Goal: Information Seeking & Learning: Learn about a topic

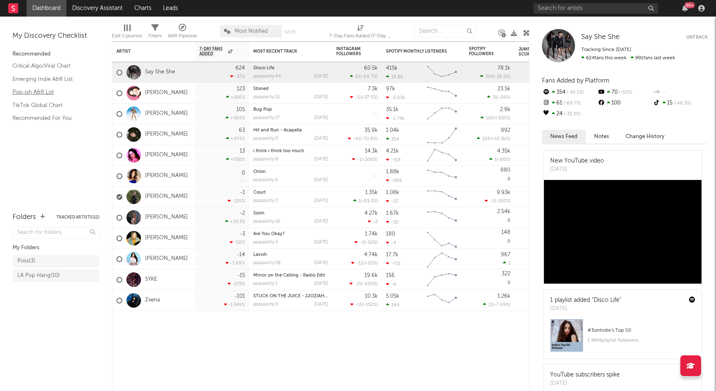
click at [44, 93] on link "Pop-ish A&R List" at bounding box center [51, 91] width 79 height 9
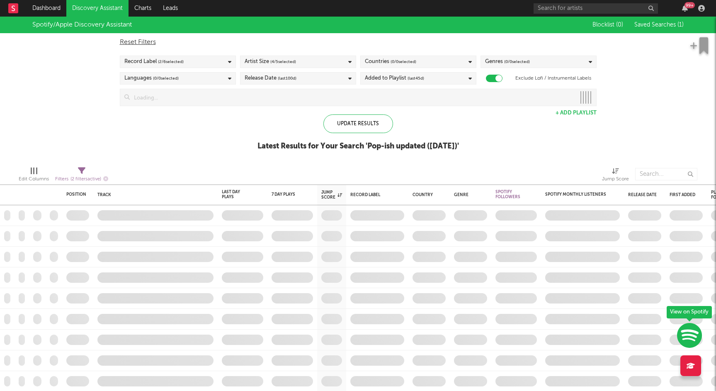
checkbox input "true"
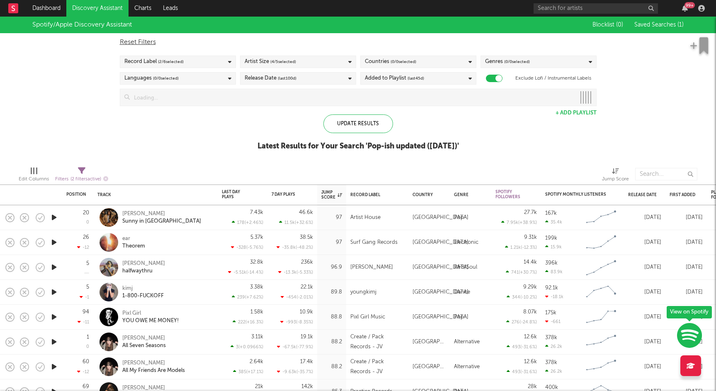
click at [428, 61] on div "Countries ( 0 / 0 selected)" at bounding box center [418, 62] width 116 height 12
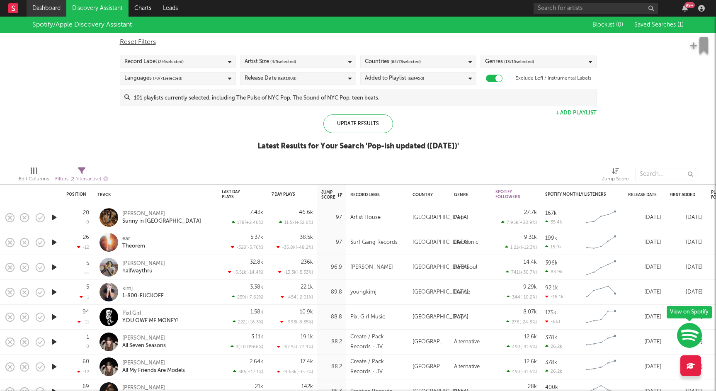
click at [50, 7] on link "Dashboard" at bounding box center [47, 8] width 40 height 17
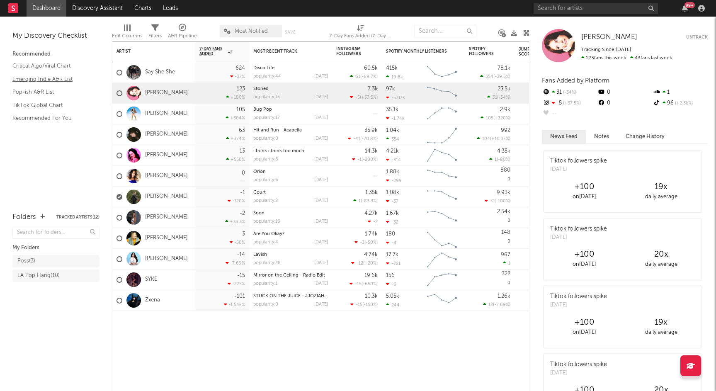
click at [51, 79] on link "Emerging Indie A&R List" at bounding box center [51, 79] width 79 height 9
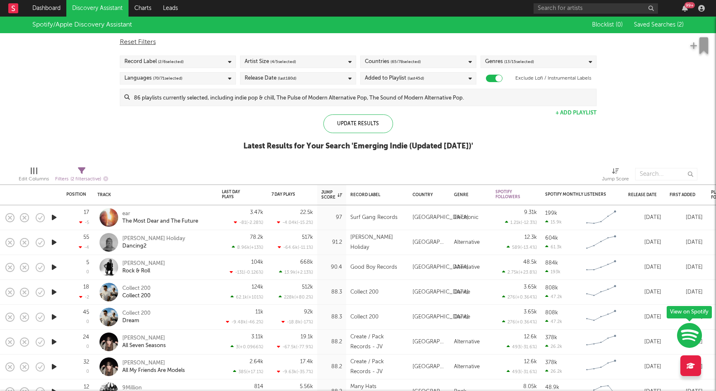
click at [378, 63] on div "Countries ( 65 / 78 selected)" at bounding box center [393, 62] width 56 height 10
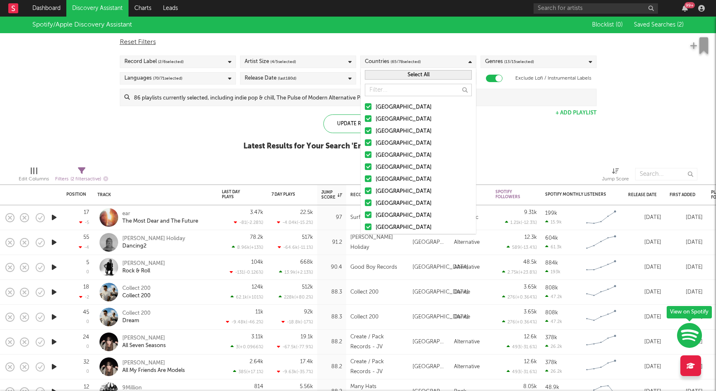
click at [410, 91] on input "text" at bounding box center [418, 90] width 107 height 12
click at [368, 105] on div at bounding box center [368, 106] width 7 height 7
click at [365, 105] on input "[GEOGRAPHIC_DATA]" at bounding box center [365, 107] width 0 height 10
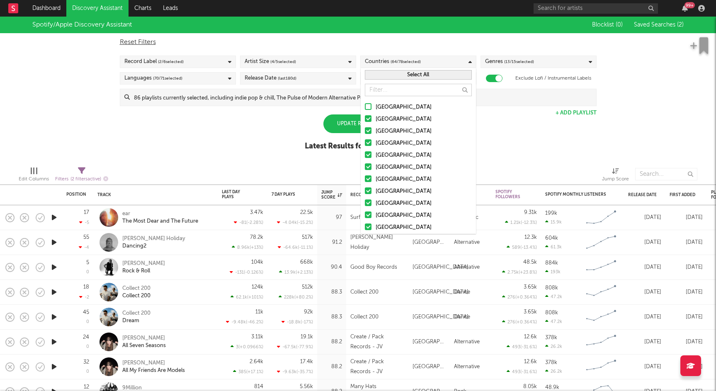
click at [368, 105] on div at bounding box center [368, 106] width 7 height 7
click at [365, 105] on input "[GEOGRAPHIC_DATA]" at bounding box center [365, 107] width 0 height 10
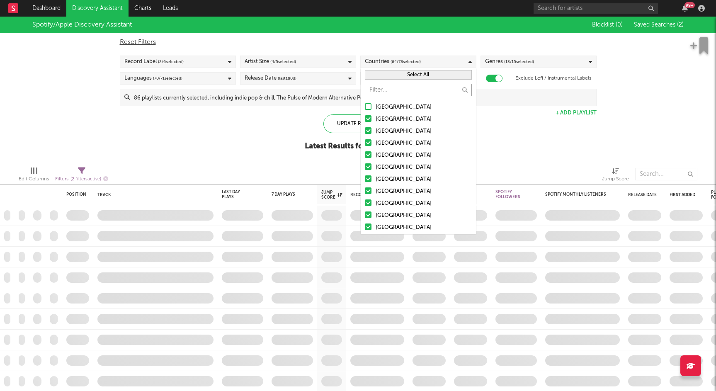
click at [457, 91] on input "text" at bounding box center [418, 90] width 107 height 12
click at [423, 77] on button "Select All" at bounding box center [418, 75] width 107 height 10
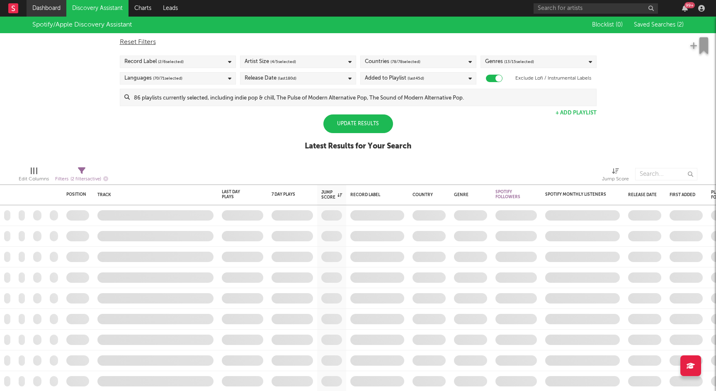
click at [44, 11] on link "Dashboard" at bounding box center [47, 8] width 40 height 17
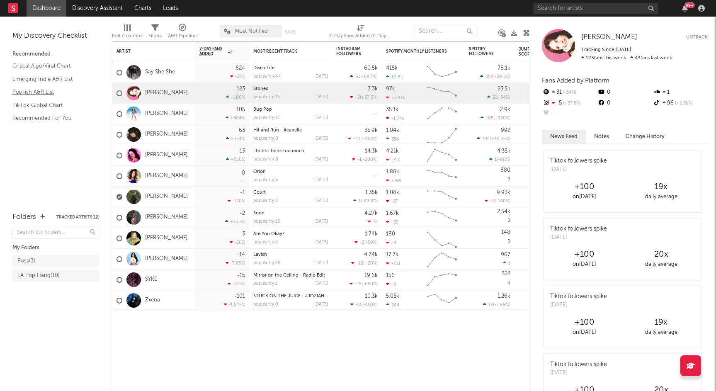
click at [35, 95] on link "Pop-ish A&R List" at bounding box center [51, 91] width 79 height 9
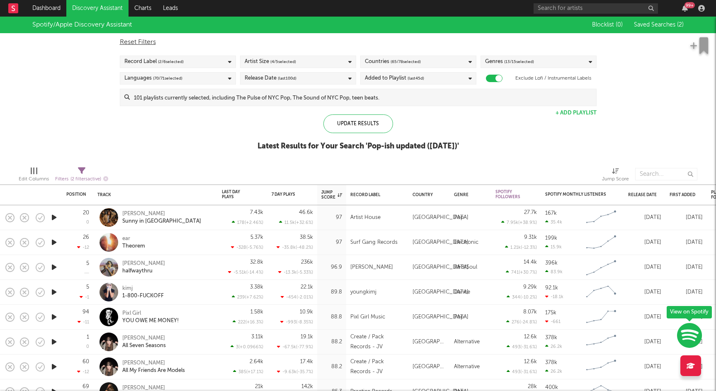
click at [441, 62] on div "Countries ( 65 / 78 selected)" at bounding box center [418, 62] width 116 height 12
click at [510, 114] on div "Spotify/Apple Discovery Assistant Blocklist ( 0 ) Saved Searches ( 2 ) Reset Fi…" at bounding box center [358, 88] width 716 height 143
click at [401, 63] on span "( 65 / 78 selected)" at bounding box center [405, 62] width 30 height 10
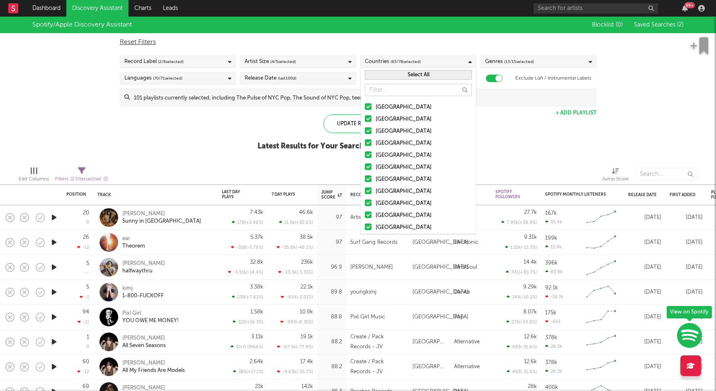
click at [414, 73] on button "Select All" at bounding box center [418, 75] width 107 height 10
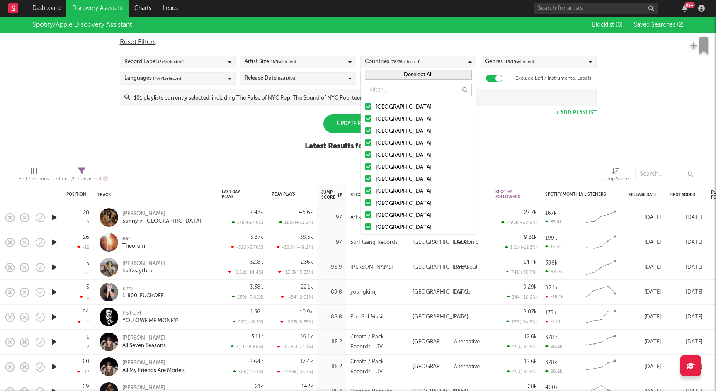
click at [414, 73] on button "Deselect All" at bounding box center [418, 75] width 107 height 10
click at [368, 105] on div at bounding box center [368, 106] width 7 height 7
click at [365, 105] on input "[GEOGRAPHIC_DATA]" at bounding box center [365, 107] width 0 height 10
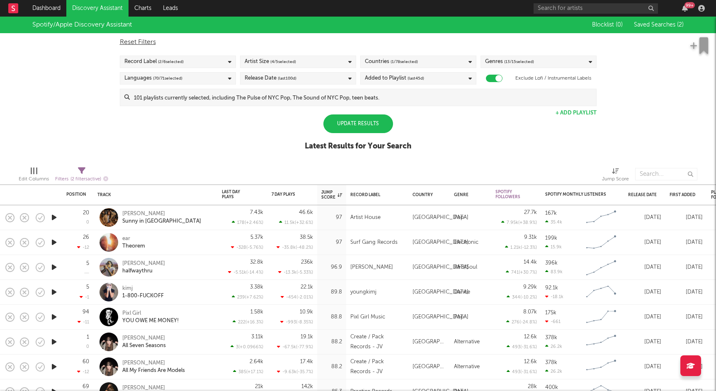
click at [512, 125] on div "Spotify/Apple Discovery Assistant Blocklist ( 0 ) Saved Searches ( 2 ) Reset Fi…" at bounding box center [358, 88] width 716 height 143
click at [41, 9] on link "Dashboard" at bounding box center [47, 8] width 40 height 17
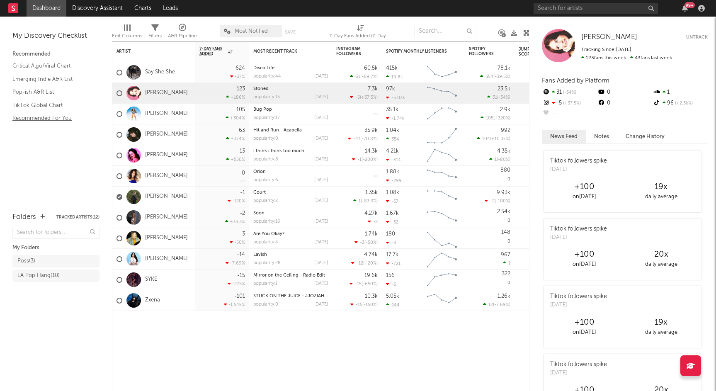
click at [34, 119] on link "Recommended For You" at bounding box center [51, 118] width 79 height 9
click at [42, 92] on link "Pop-ish A&R List" at bounding box center [51, 91] width 79 height 9
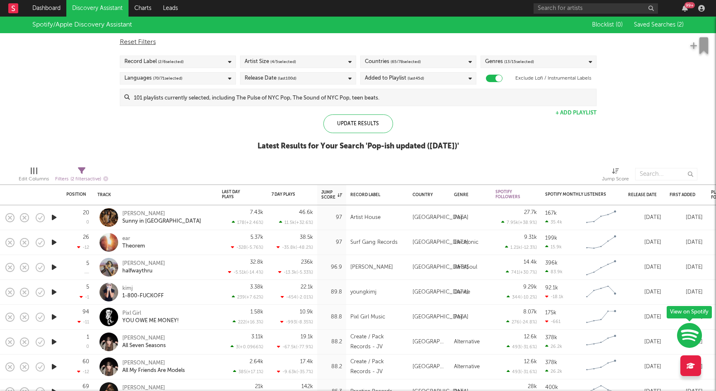
click at [428, 63] on div "Countries ( 65 / 78 selected)" at bounding box center [418, 62] width 116 height 12
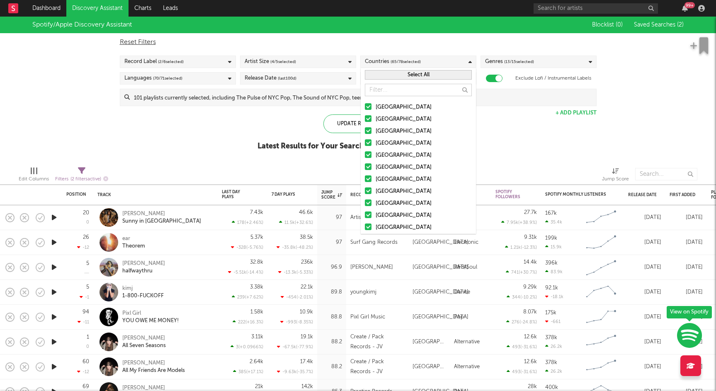
click at [410, 75] on button "Select All" at bounding box center [418, 75] width 107 height 10
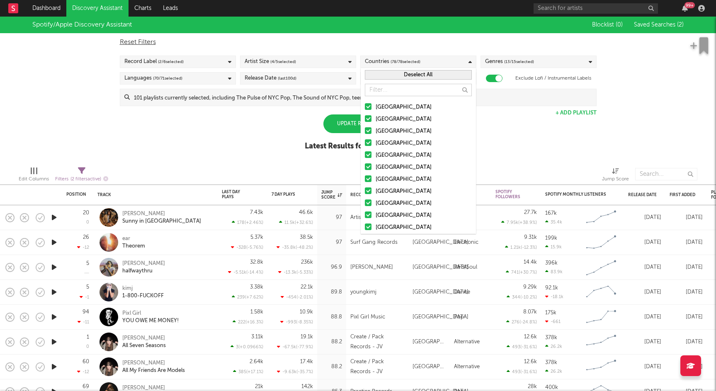
click at [410, 75] on button "Deselect All" at bounding box center [418, 75] width 107 height 10
click at [369, 104] on div at bounding box center [368, 106] width 7 height 7
click at [365, 104] on input "[GEOGRAPHIC_DATA]" at bounding box center [365, 107] width 0 height 10
click at [662, 75] on div "Spotify/Apple Discovery Assistant Blocklist ( 0 ) Saved Searches ( 2 ) Reset Fi…" at bounding box center [358, 88] width 716 height 143
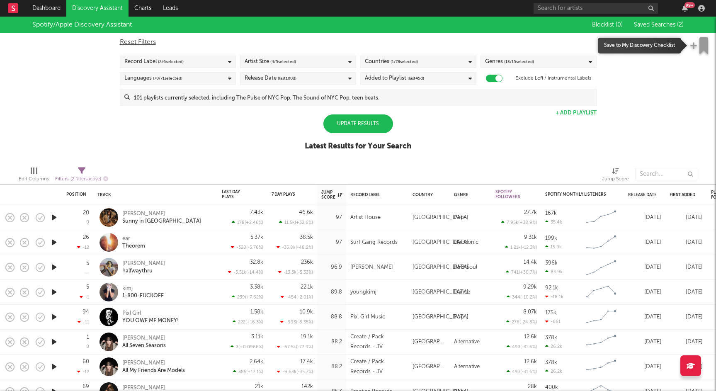
click at [694, 45] on icon "button" at bounding box center [693, 45] width 7 height 8
click at [670, 82] on div "Spotify/Apple Discovery Assistant Blocklist ( 0 ) Saved Searches ( 2 ) Reset Fi…" at bounding box center [358, 88] width 716 height 143
click at [555, 62] on div "Genres ( 13 / 15 selected)" at bounding box center [538, 62] width 116 height 12
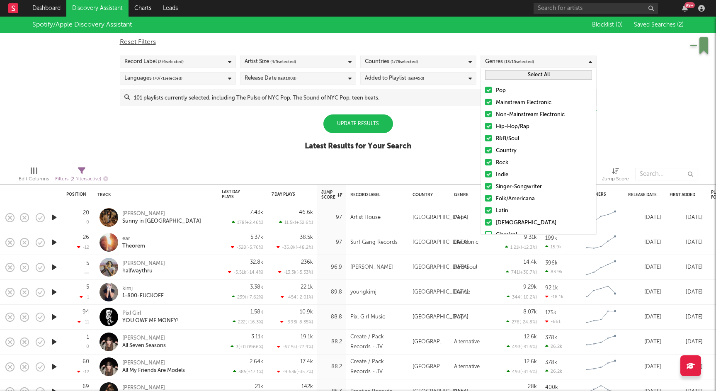
click at [513, 75] on button "Select All" at bounding box center [538, 75] width 107 height 10
click at [513, 75] on button "Deselect All" at bounding box center [538, 75] width 107 height 10
click at [488, 90] on div at bounding box center [488, 90] width 7 height 7
click at [485, 90] on input "Pop" at bounding box center [485, 91] width 0 height 10
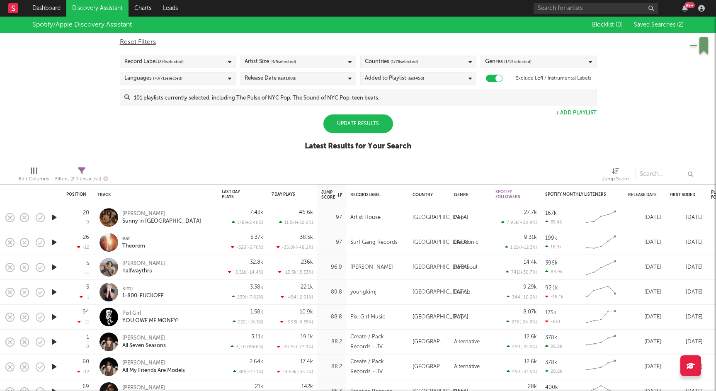
click at [623, 84] on div "Spotify/Apple Discovery Assistant Blocklist ( 0 ) Saved Searches ( 2 ) Reset Fi…" at bounding box center [358, 88] width 716 height 143
click at [349, 62] on icon at bounding box center [349, 61] width 3 height 5
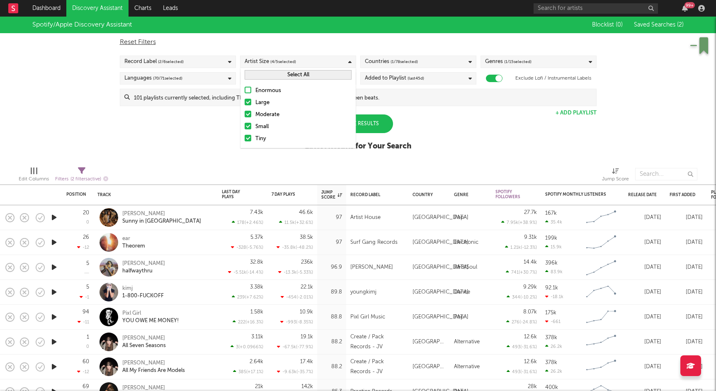
click at [498, 136] on div "Spotify/Apple Discovery Assistant Blocklist ( 0 ) Saved Searches ( 2 ) Reset Fi…" at bounding box center [358, 88] width 716 height 143
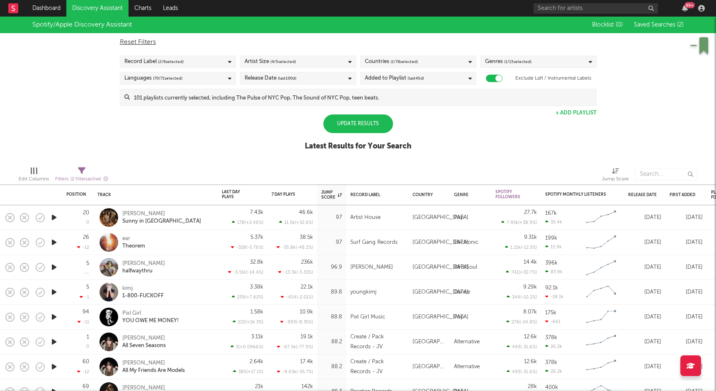
click at [227, 59] on div "Record Label ( 2 / 6 selected)" at bounding box center [178, 62] width 116 height 12
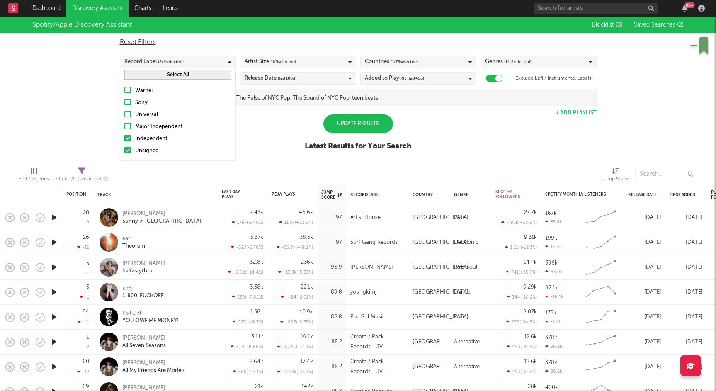
click at [128, 124] on div at bounding box center [127, 126] width 7 height 7
click at [124, 124] on input "Major Independent" at bounding box center [124, 127] width 0 height 10
click at [130, 114] on div at bounding box center [127, 114] width 7 height 7
click at [124, 114] on input "Universal" at bounding box center [124, 115] width 0 height 10
drag, startPoint x: 129, startPoint y: 103, endPoint x: 130, endPoint y: 96, distance: 6.6
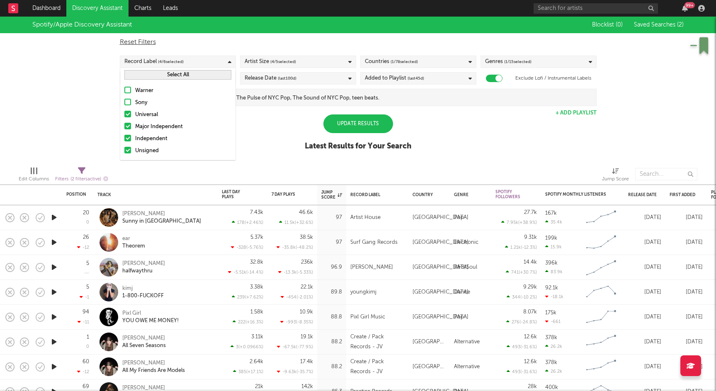
click at [129, 102] on div at bounding box center [127, 102] width 7 height 7
click at [124, 102] on input "Sony" at bounding box center [124, 103] width 0 height 10
click at [130, 92] on div at bounding box center [127, 90] width 7 height 7
click at [124, 92] on input "Warner" at bounding box center [124, 91] width 0 height 10
click at [358, 121] on div "Update Results" at bounding box center [358, 123] width 70 height 19
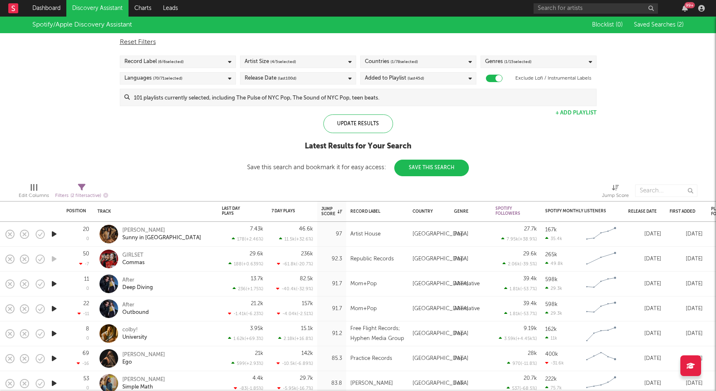
click at [55, 232] on icon "button" at bounding box center [54, 234] width 9 height 10
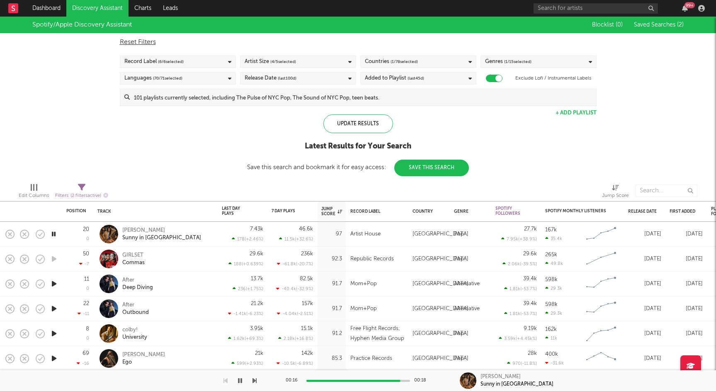
click at [53, 236] on icon "button" at bounding box center [54, 234] width 8 height 10
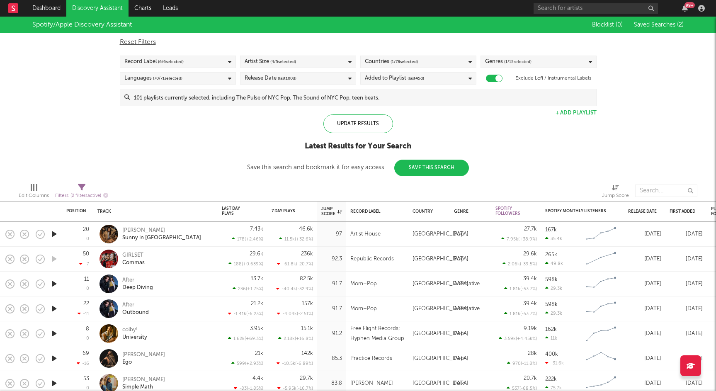
click at [51, 284] on icon "button" at bounding box center [54, 284] width 9 height 10
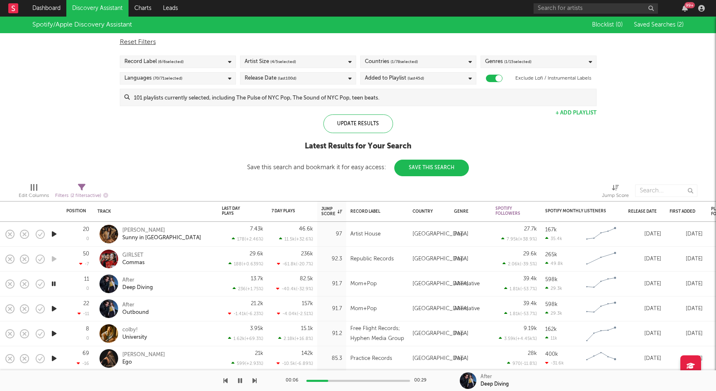
click at [349, 76] on icon at bounding box center [349, 78] width 3 height 5
click at [438, 118] on div "Update Results Latest Results for Your Search Save this search and bookmark it …" at bounding box center [358, 145] width 222 height 62
click at [349, 61] on icon at bounding box center [349, 61] width 3 height 5
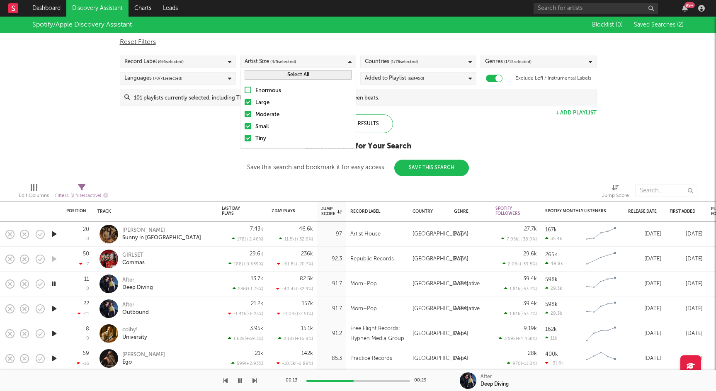
click at [182, 136] on div "Spotify/Apple Discovery Assistant Blocklist ( 0 ) Saved Searches ( 2 ) Reset Fi…" at bounding box center [358, 97] width 716 height 160
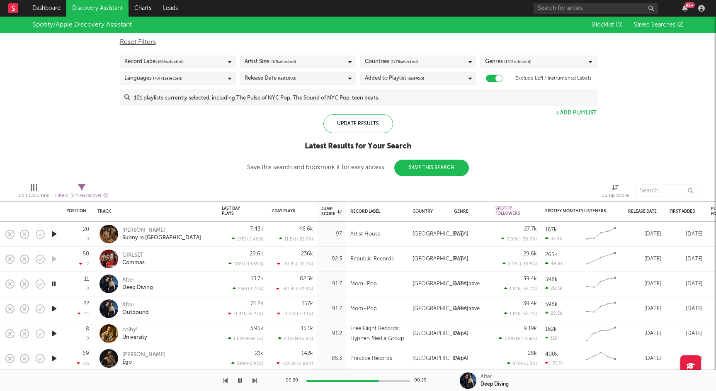
click at [52, 308] on icon "button" at bounding box center [54, 308] width 9 height 10
click at [55, 330] on icon "button" at bounding box center [54, 333] width 9 height 10
click at [229, 61] on icon at bounding box center [229, 61] width 3 height 5
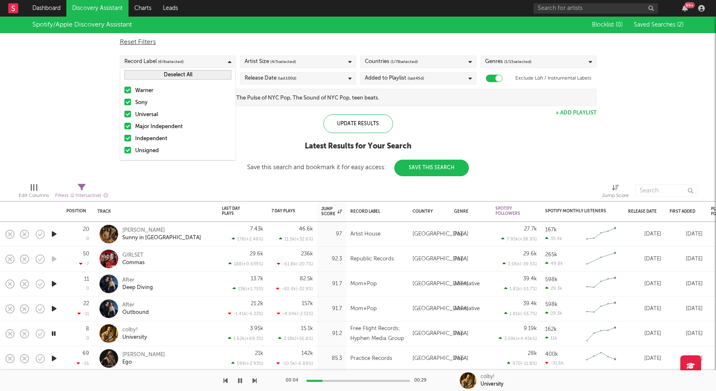
click at [126, 88] on div at bounding box center [127, 90] width 7 height 7
click at [124, 88] on input "Warner" at bounding box center [124, 91] width 0 height 10
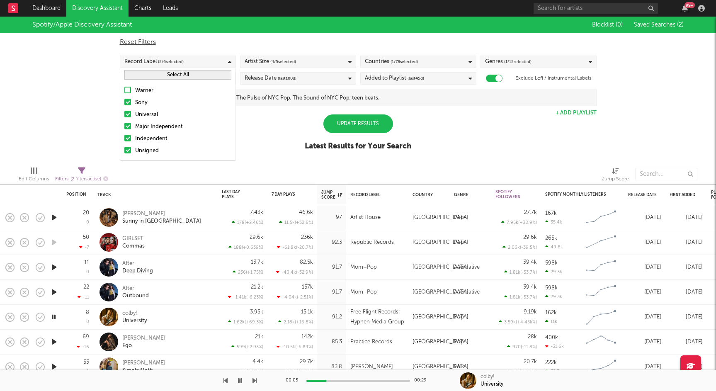
click at [128, 100] on div at bounding box center [127, 102] width 7 height 7
click at [124, 100] on input "Sony" at bounding box center [124, 103] width 0 height 10
click at [128, 112] on div at bounding box center [127, 114] width 7 height 7
click at [124, 112] on input "Universal" at bounding box center [124, 115] width 0 height 10
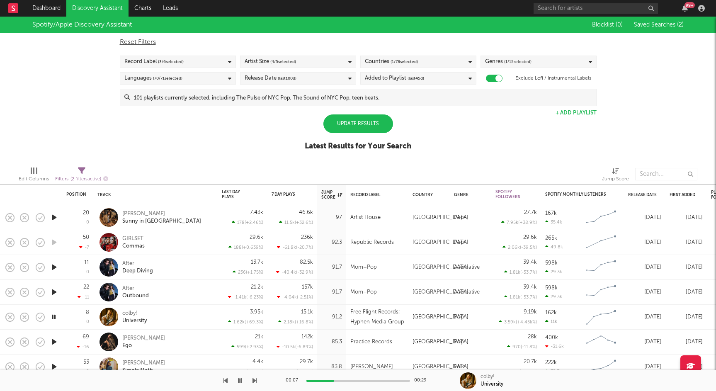
click at [348, 122] on div "Update Results" at bounding box center [358, 123] width 70 height 19
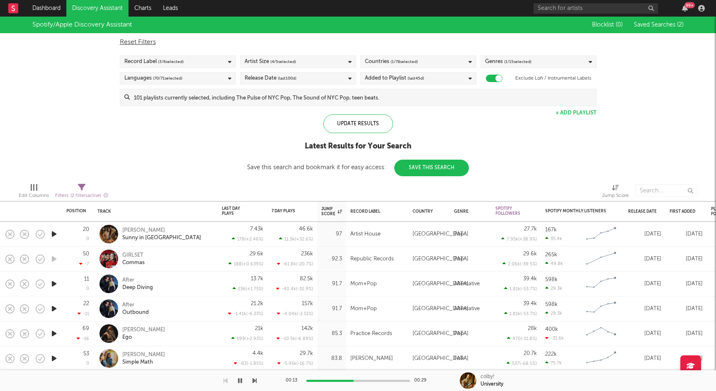
click at [57, 231] on icon "button" at bounding box center [54, 234] width 9 height 10
click at [57, 284] on icon "button" at bounding box center [54, 284] width 9 height 10
click at [56, 331] on icon "button" at bounding box center [54, 333] width 9 height 10
click at [526, 59] on span "( 1 / 15 selected)" at bounding box center [517, 62] width 27 height 10
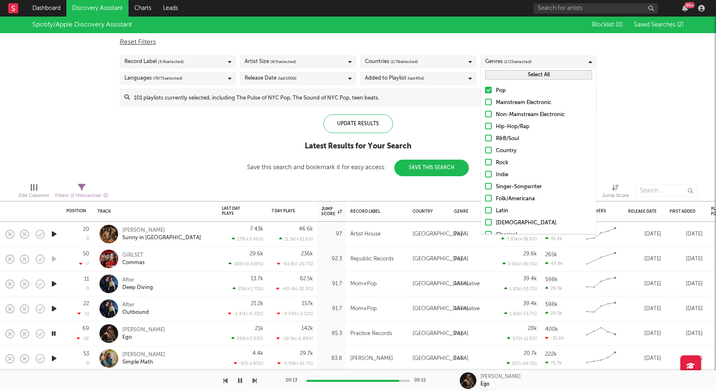
click at [489, 102] on div at bounding box center [488, 102] width 7 height 7
click at [485, 102] on input "Mainstream Electronic" at bounding box center [485, 103] width 0 height 10
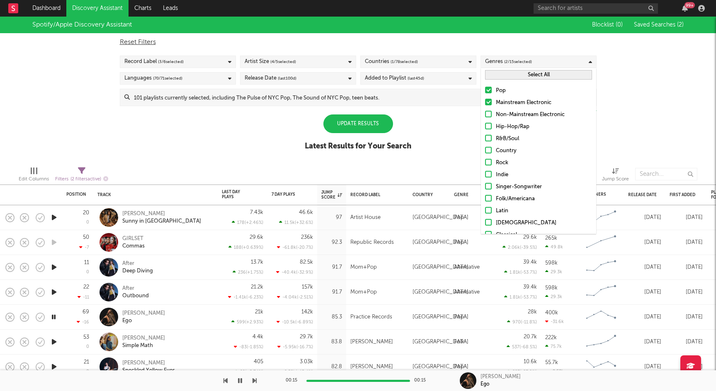
click at [618, 126] on div "Spotify/Apple Discovery Assistant Blocklist ( 0 ) Saved Searches ( 2 ) Reset Fi…" at bounding box center [358, 88] width 716 height 143
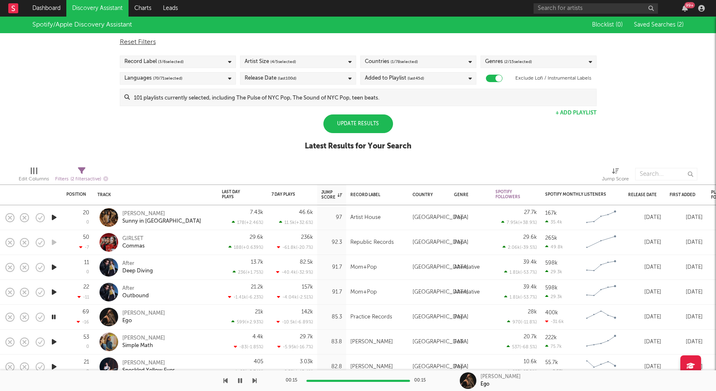
click at [369, 124] on div "Update Results" at bounding box center [358, 123] width 70 height 19
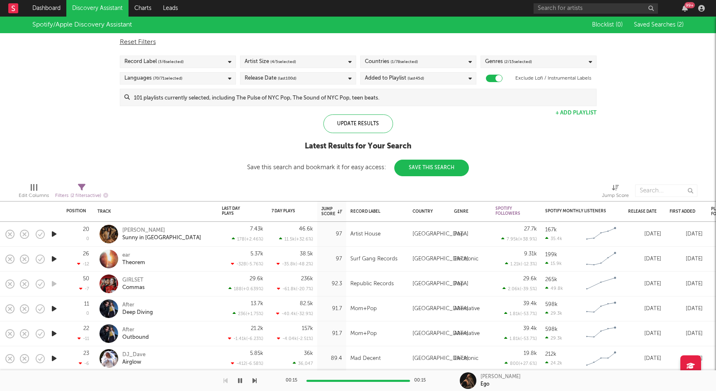
click at [549, 59] on div "Genres ( 2 / 15 selected)" at bounding box center [538, 62] width 116 height 12
click at [461, 107] on div "Spotify/Apple Discovery Assistant Blocklist ( 0 ) Saved Searches ( 2 ) Reset Fi…" at bounding box center [358, 97] width 716 height 160
click at [56, 232] on icon "button" at bounding box center [54, 234] width 9 height 10
click at [55, 334] on icon "button" at bounding box center [54, 333] width 9 height 10
click at [131, 330] on div "After" at bounding box center [135, 329] width 27 height 7
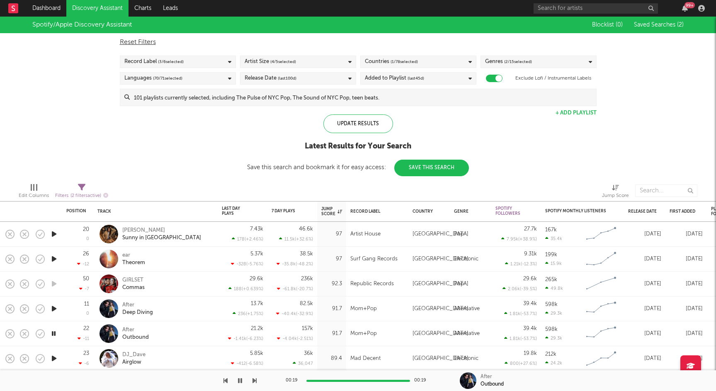
click at [56, 358] on icon "button" at bounding box center [54, 358] width 9 height 10
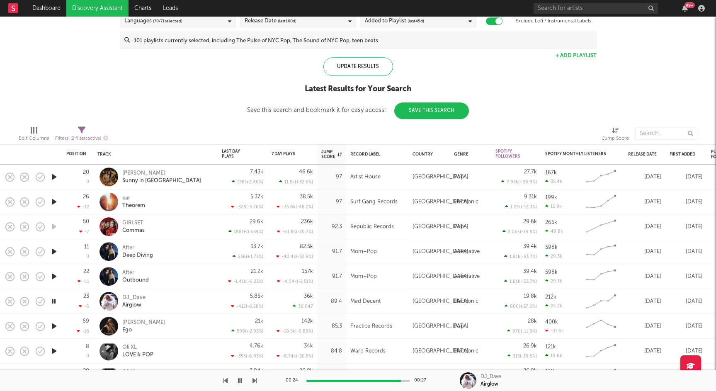
click at [55, 326] on icon "button" at bounding box center [54, 326] width 9 height 10
click at [51, 325] on icon "button" at bounding box center [54, 326] width 8 height 10
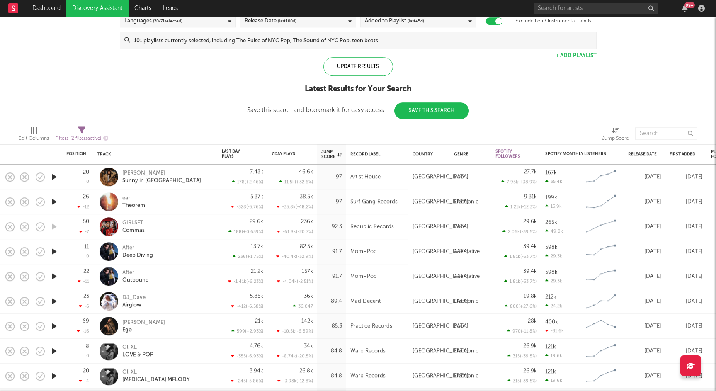
click at [52, 325] on icon "button" at bounding box center [54, 326] width 9 height 10
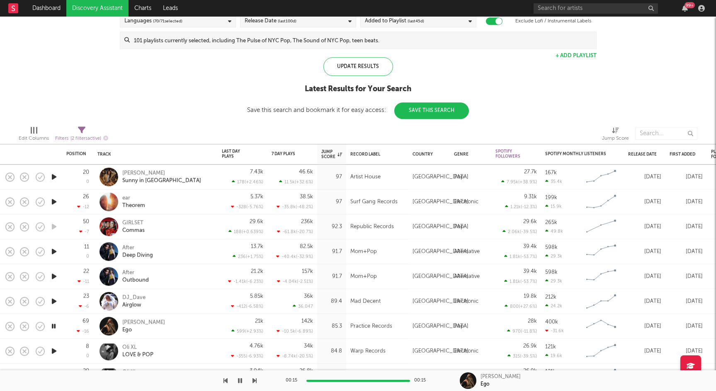
click at [53, 350] on icon "button" at bounding box center [54, 351] width 9 height 10
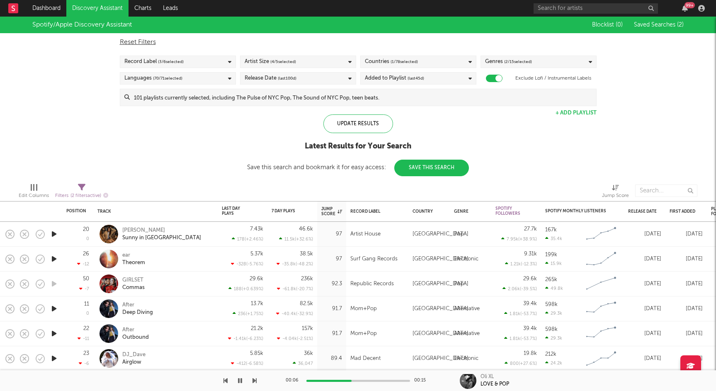
click at [316, 62] on div "Artist Size ( 4 / 5 selected)" at bounding box center [298, 62] width 116 height 12
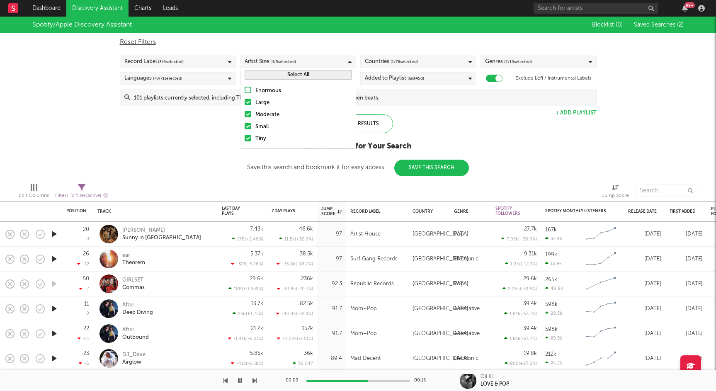
click at [247, 102] on div at bounding box center [248, 102] width 7 height 7
click at [245, 102] on input "Large" at bounding box center [245, 103] width 0 height 10
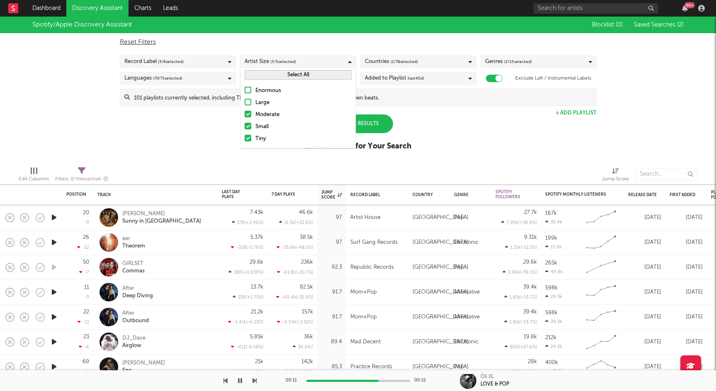
click at [469, 119] on div "Spotify/Apple Discovery Assistant Blocklist ( 0 ) Saved Searches ( 2 ) Reset Fi…" at bounding box center [358, 88] width 716 height 143
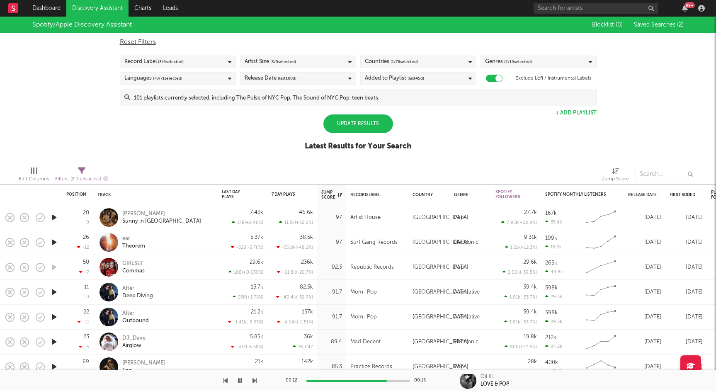
click at [347, 121] on div "Update Results" at bounding box center [358, 123] width 70 height 19
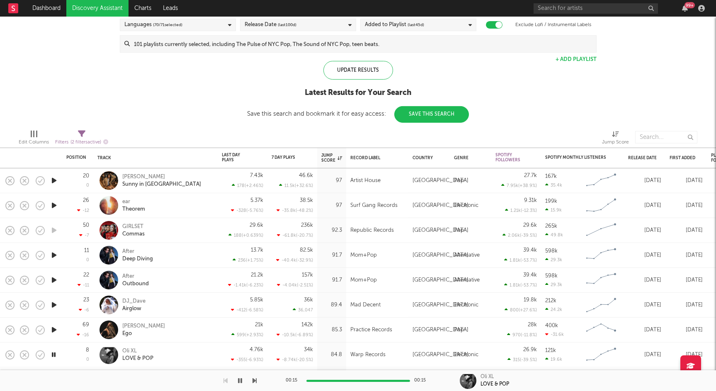
click at [55, 329] on icon "button" at bounding box center [54, 330] width 9 height 10
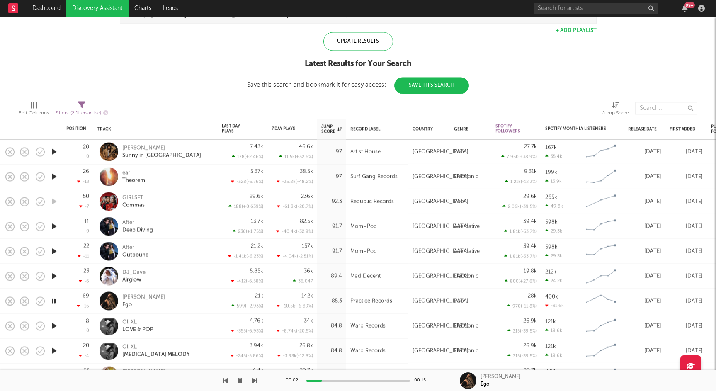
click at [53, 325] on icon "button" at bounding box center [54, 325] width 9 height 10
click at [53, 350] on icon "button" at bounding box center [54, 350] width 9 height 10
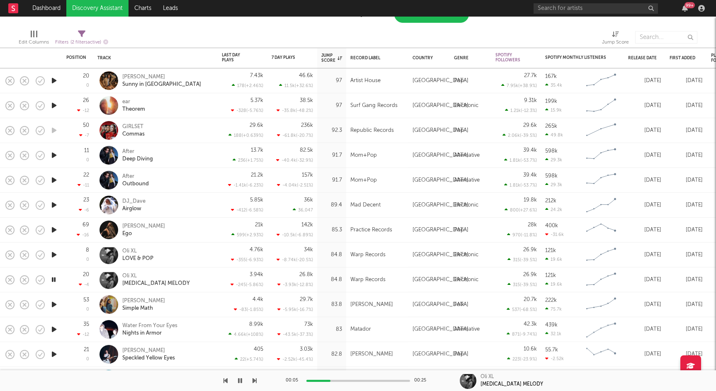
click at [54, 303] on icon "button" at bounding box center [54, 304] width 9 height 10
click at [54, 329] on icon "button" at bounding box center [54, 329] width 9 height 10
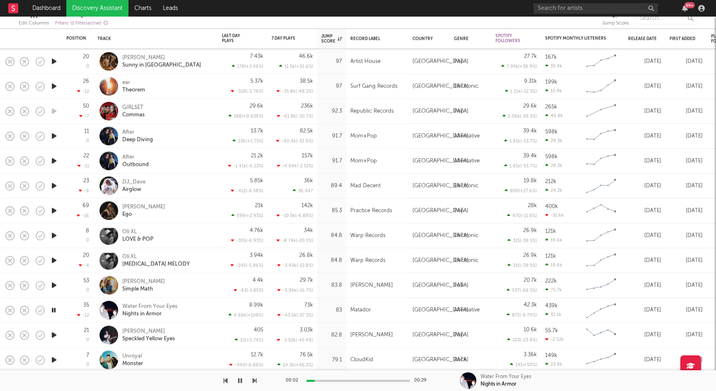
click at [52, 334] on icon "button" at bounding box center [54, 335] width 9 height 10
click at [55, 358] on icon "button" at bounding box center [54, 360] width 9 height 10
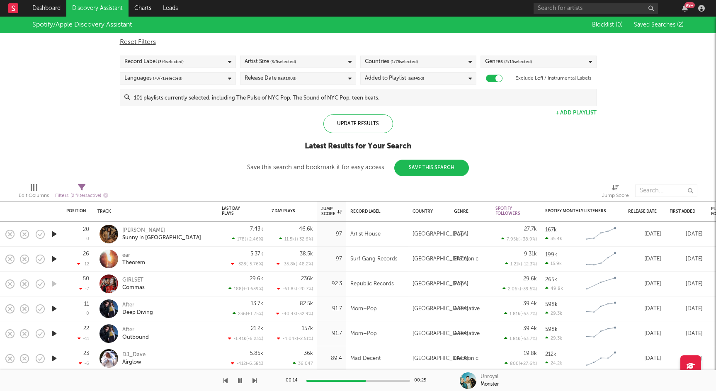
click at [304, 60] on div "Artist Size ( 3 / 5 selected)" at bounding box center [298, 62] width 116 height 12
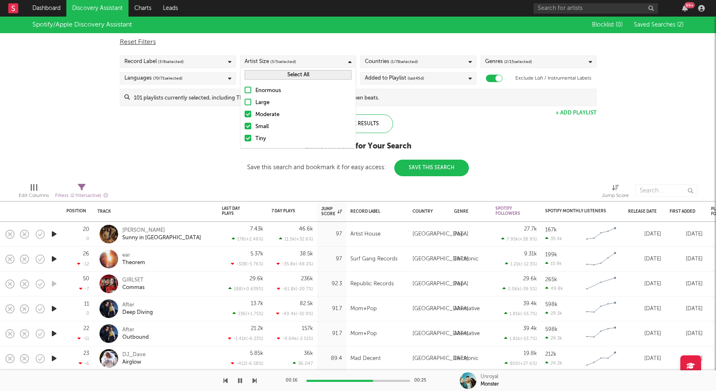
click at [247, 114] on div at bounding box center [248, 114] width 7 height 7
click at [245, 114] on input "Moderate" at bounding box center [245, 115] width 0 height 10
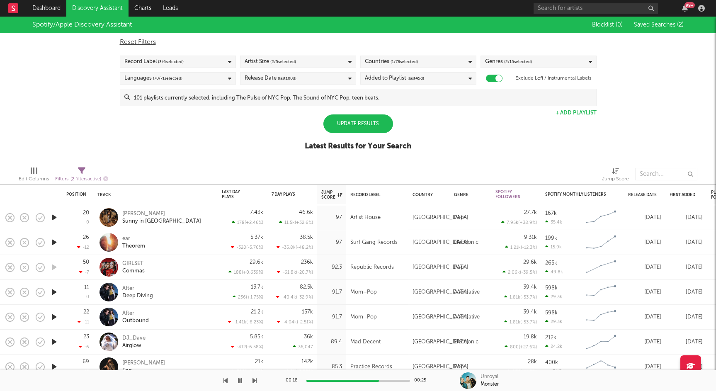
click at [438, 130] on div "Spotify/Apple Discovery Assistant Blocklist ( 0 ) Saved Searches ( 2 ) Reset Fi…" at bounding box center [358, 88] width 716 height 143
click at [363, 126] on div "Update Results" at bounding box center [358, 123] width 70 height 19
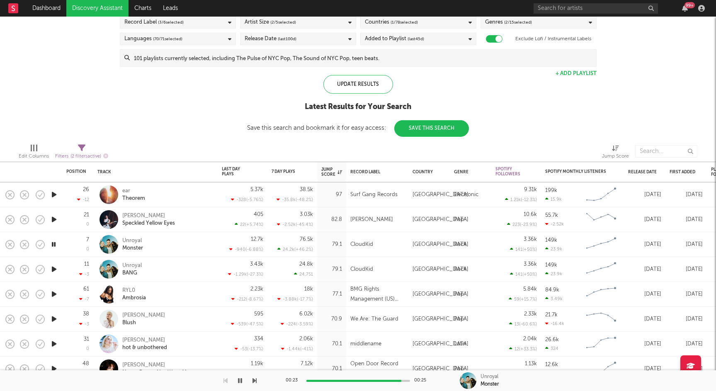
click at [54, 318] on icon "button" at bounding box center [54, 319] width 9 height 10
click at [55, 323] on icon "button" at bounding box center [54, 319] width 8 height 10
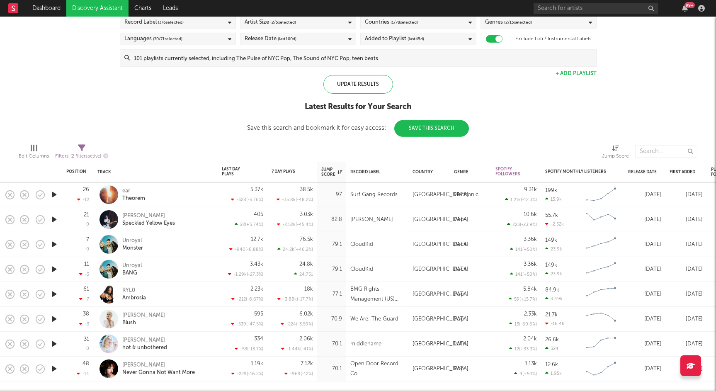
click at [55, 318] on icon "button" at bounding box center [54, 319] width 9 height 10
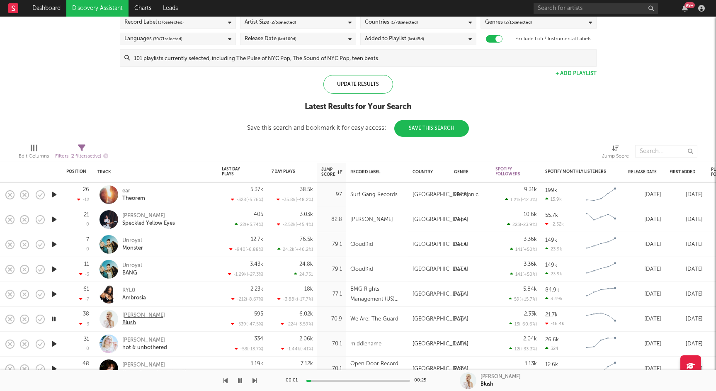
click at [133, 316] on div "[PERSON_NAME]" at bounding box center [143, 314] width 43 height 7
click at [52, 342] on icon "button" at bounding box center [54, 344] width 9 height 10
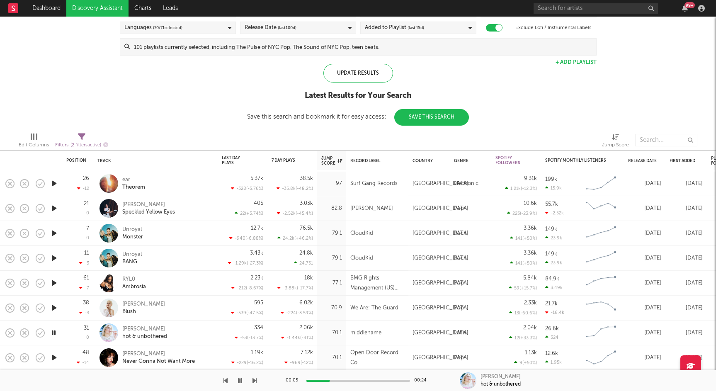
click at [54, 357] on icon "button" at bounding box center [54, 357] width 9 height 10
click at [52, 357] on icon "button" at bounding box center [54, 357] width 8 height 10
click at [52, 357] on icon "button" at bounding box center [54, 357] width 9 height 10
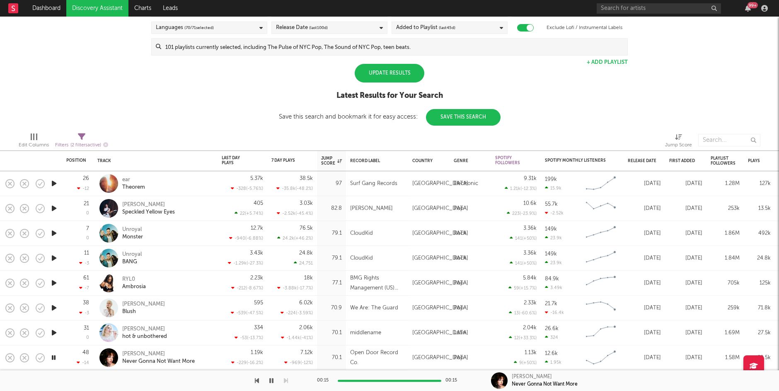
click at [401, 71] on div "Update Results" at bounding box center [390, 73] width 70 height 19
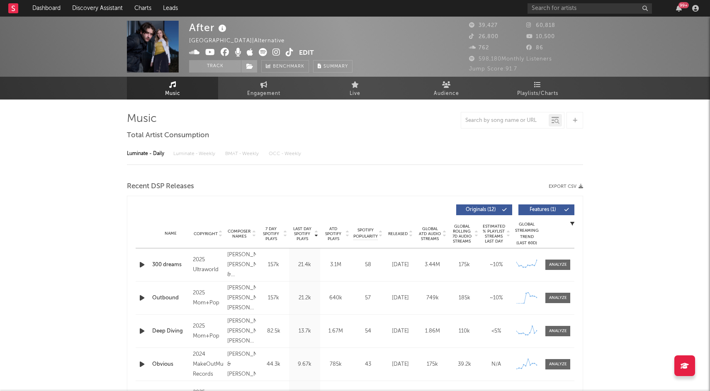
select select "6m"
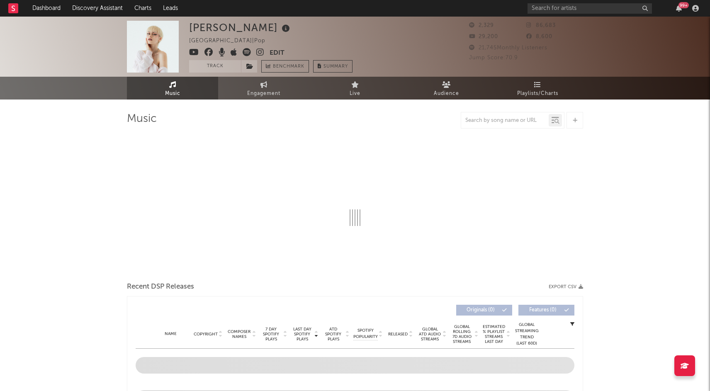
select select "6m"
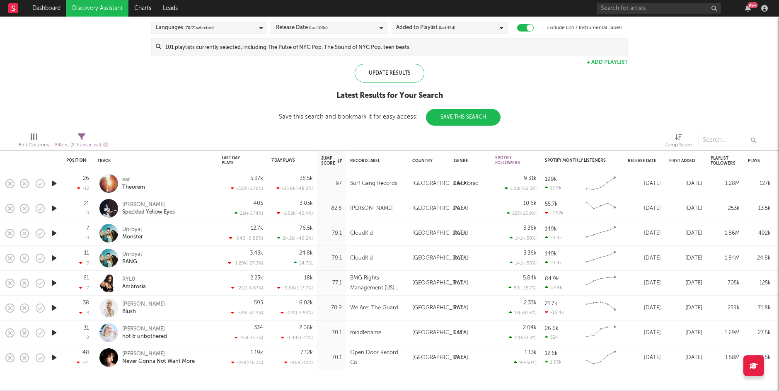
select select "between"
select select "max"
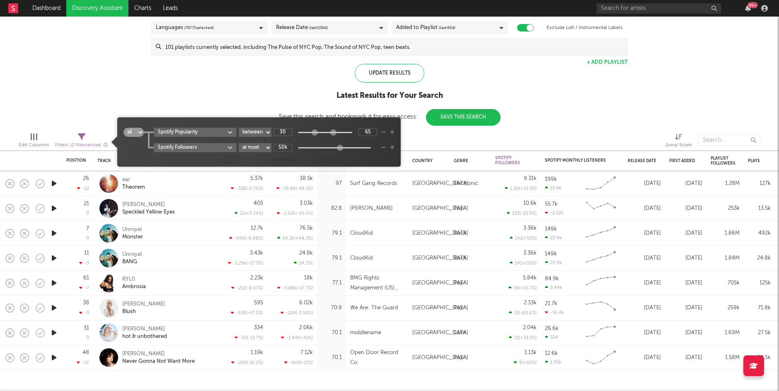
click at [83, 138] on icon at bounding box center [81, 136] width 7 height 7
type input "1.71M"
drag, startPoint x: 342, startPoint y: 145, endPoint x: 355, endPoint y: 145, distance: 13.7
click at [355, 145] on div at bounding box center [352, 147] width 6 height 6
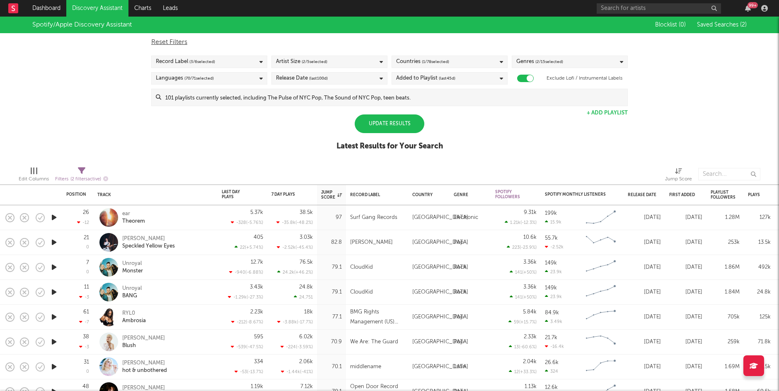
click at [382, 127] on div "Update Results" at bounding box center [390, 123] width 70 height 19
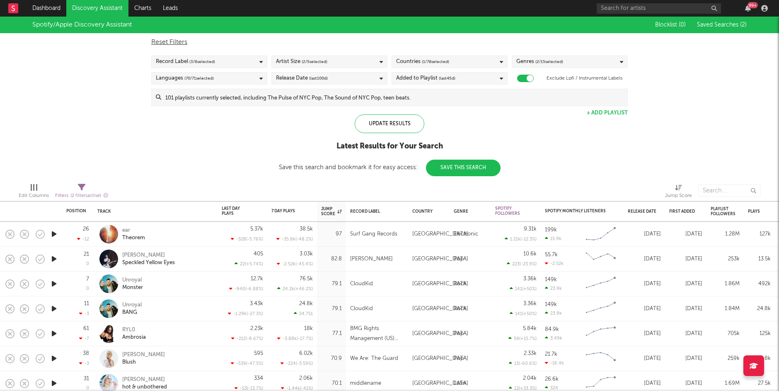
click at [262, 76] on icon at bounding box center [260, 78] width 3 height 5
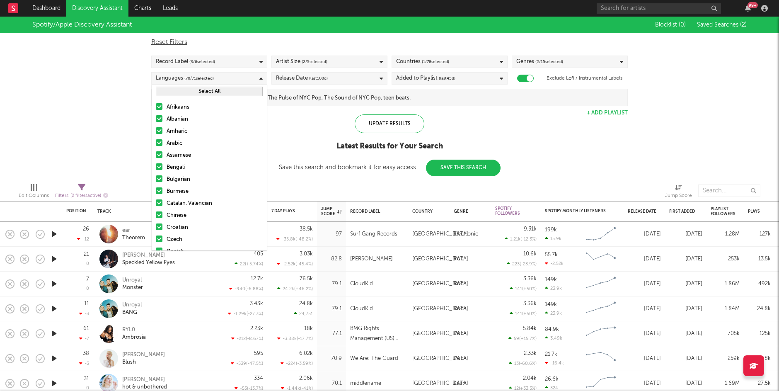
click at [214, 90] on button "Select All" at bounding box center [209, 92] width 107 height 10
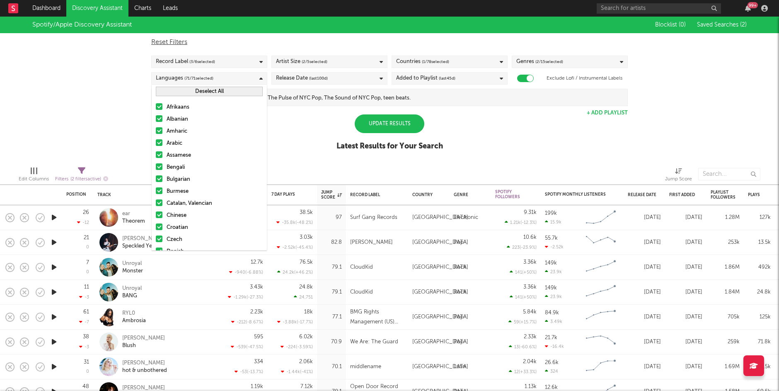
click at [211, 90] on button "Deselect All" at bounding box center [209, 92] width 107 height 10
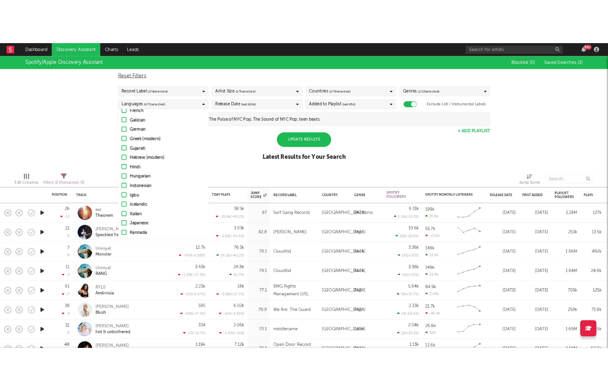
scroll to position [110, 0]
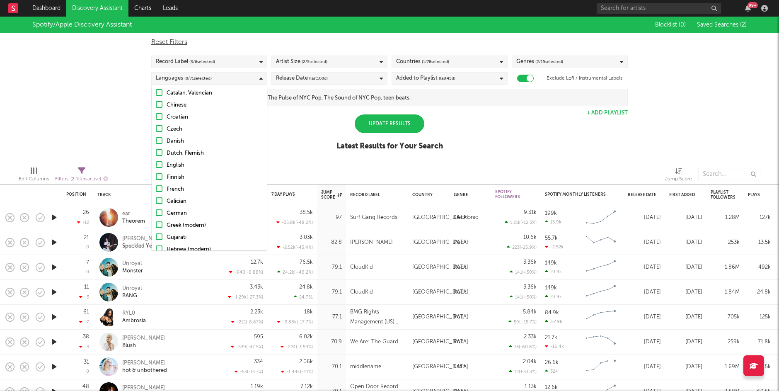
click at [161, 163] on div at bounding box center [159, 164] width 7 height 7
click at [156, 163] on input "English" at bounding box center [156, 165] width 0 height 10
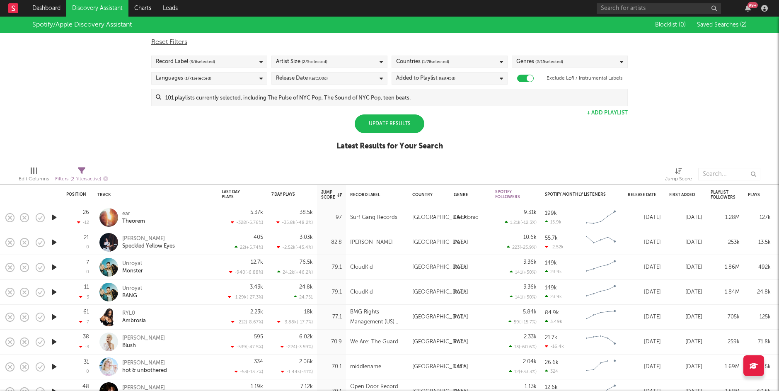
click at [371, 124] on div "Update Results" at bounding box center [390, 123] width 70 height 19
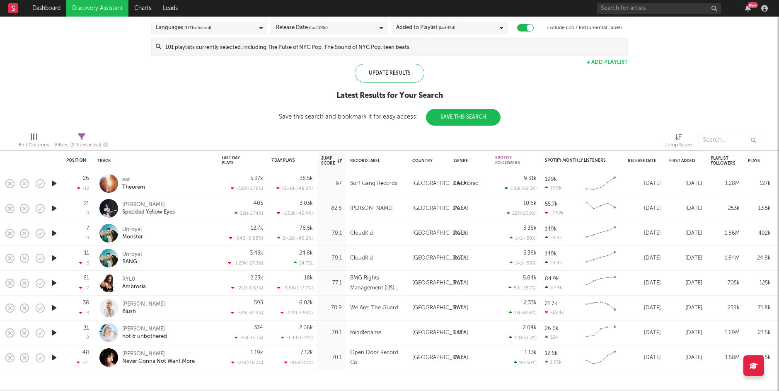
click at [51, 356] on icon "button" at bounding box center [54, 357] width 9 height 10
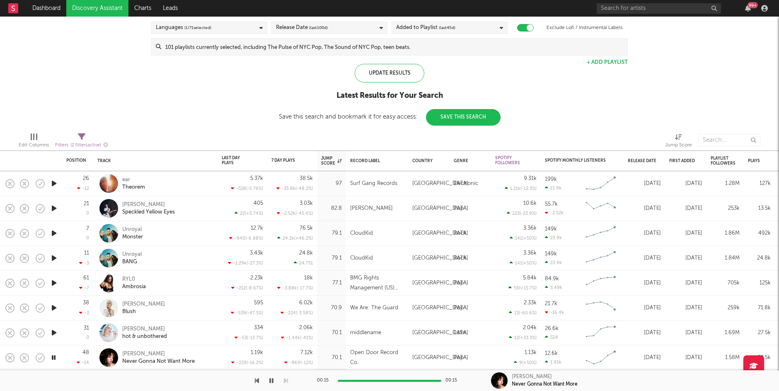
click at [54, 356] on icon "button" at bounding box center [54, 357] width 8 height 10
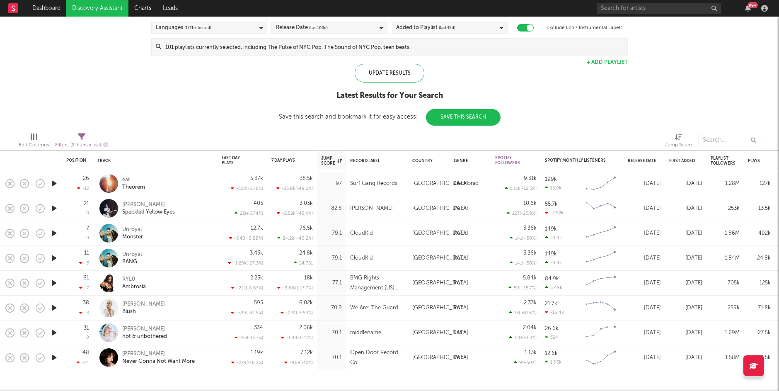
click at [53, 356] on icon "button" at bounding box center [54, 357] width 9 height 10
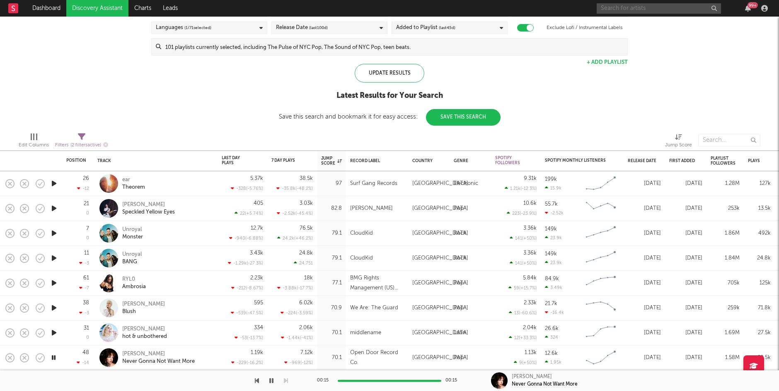
click at [625, 10] on input "text" at bounding box center [659, 8] width 124 height 10
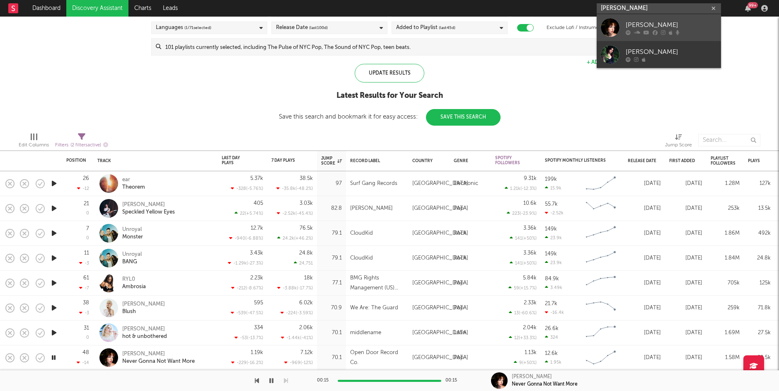
type input "[PERSON_NAME]"
click at [633, 26] on div "[PERSON_NAME]" at bounding box center [671, 25] width 91 height 10
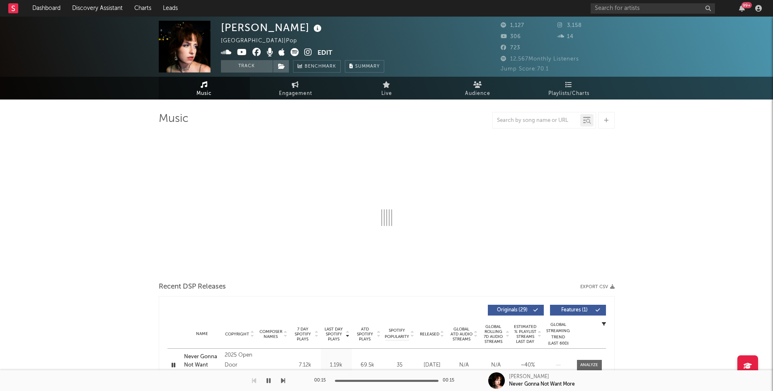
select select "1w"
